Goal: Communication & Community: Participate in discussion

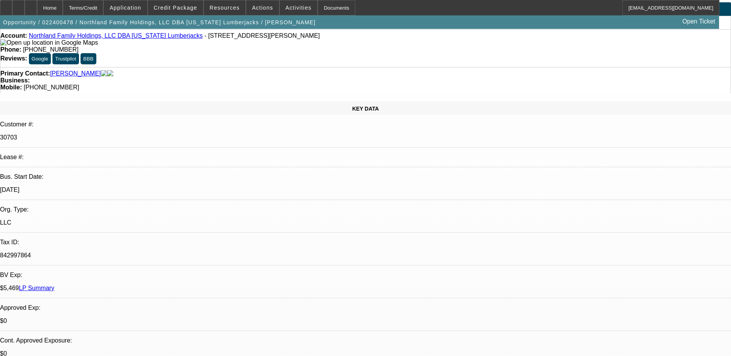
select select "0"
select select "2"
select select "0"
select select "6"
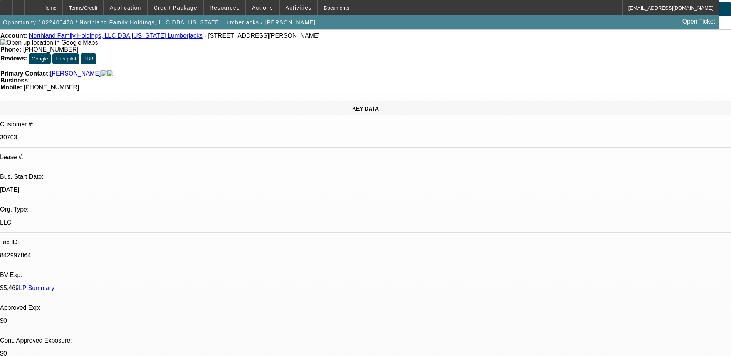
select select "0"
select select "2"
select select "0"
select select "6"
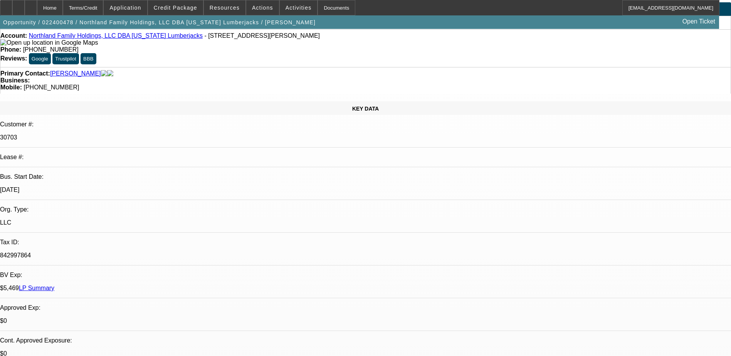
select select "0"
select select "2"
select select "0"
select select "6"
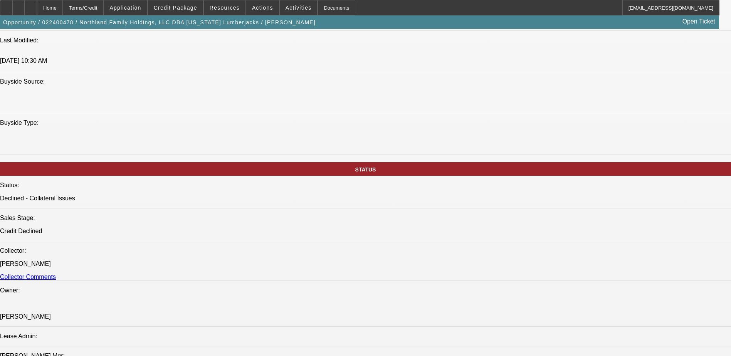
scroll to position [770, 0]
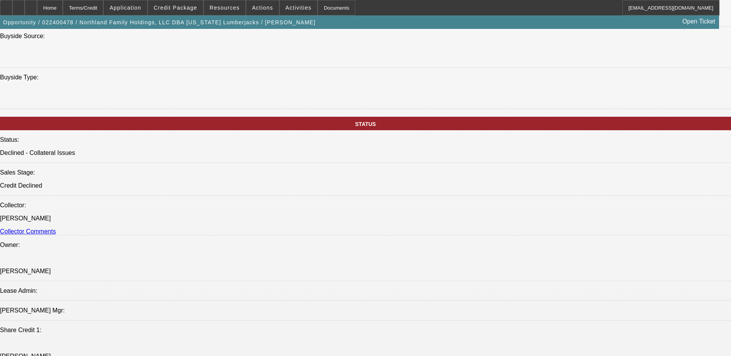
scroll to position [154, 0]
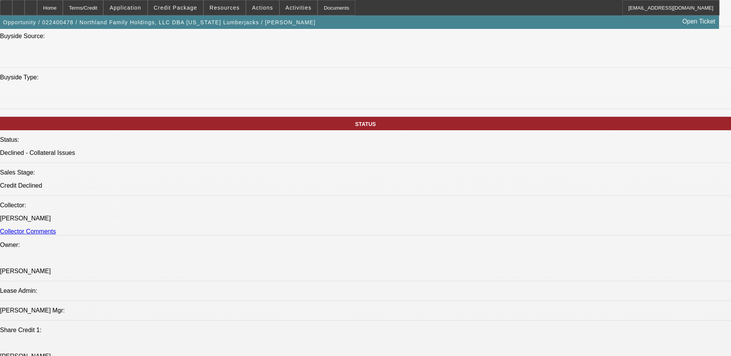
scroll to position [234, 0]
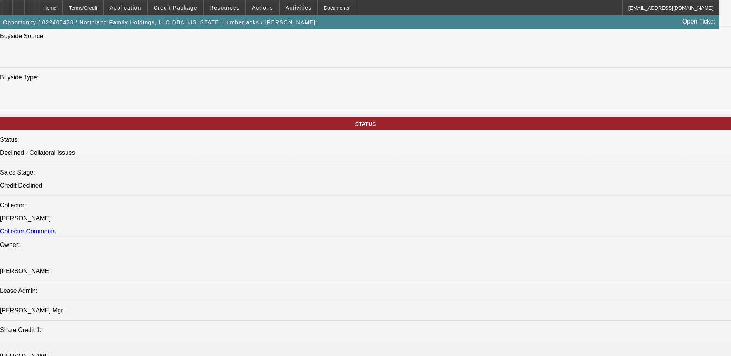
scroll to position [157, 0]
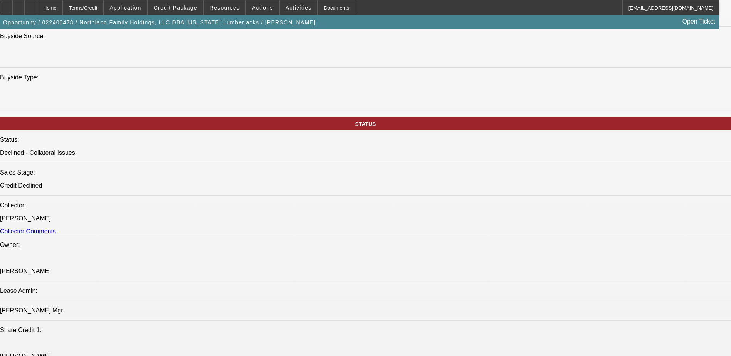
scroll to position [80, 0]
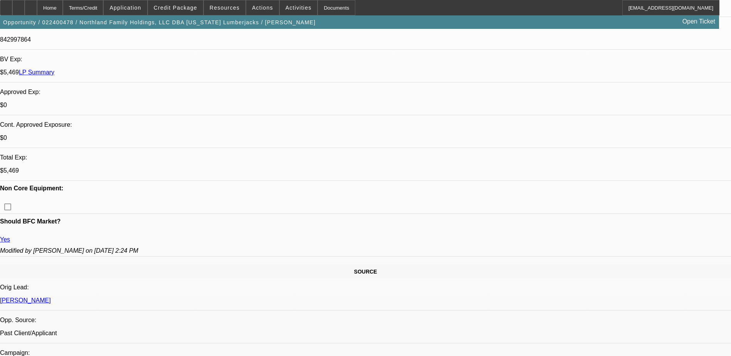
scroll to position [231, 0]
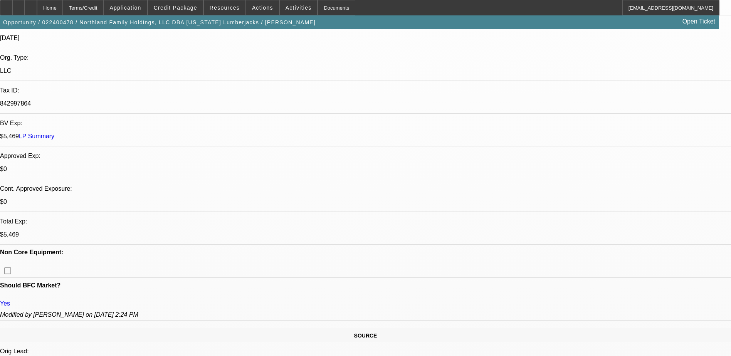
scroll to position [154, 0]
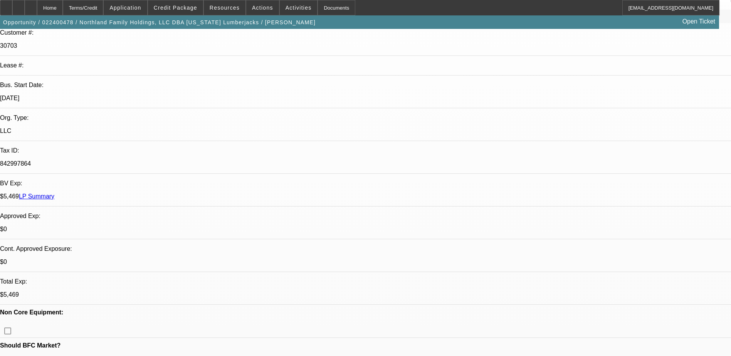
scroll to position [0, 0]
